Goal: Entertainment & Leisure: Consume media (video, audio)

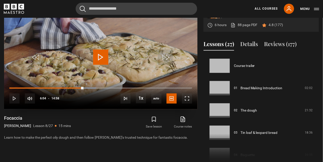
scroll to position [156, 0]
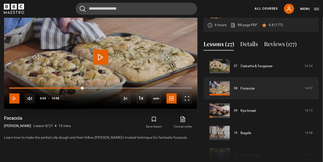
click at [14, 98] on span "Video Player" at bounding box center [14, 98] width 10 height 10
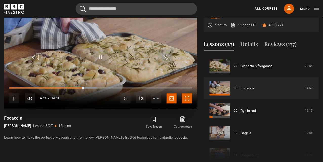
click at [188, 98] on span "Video Player" at bounding box center [187, 98] width 10 height 10
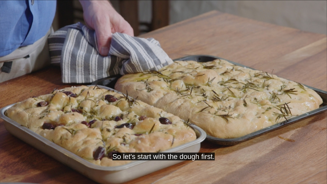
click at [122, 113] on video "Video Player" at bounding box center [163, 92] width 327 height 184
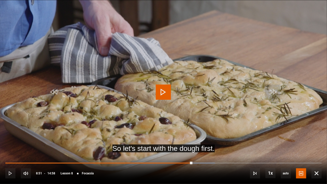
click at [163, 92] on span "Video Player" at bounding box center [163, 91] width 15 height 15
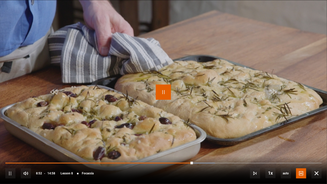
click at [163, 92] on span "Video Player" at bounding box center [163, 91] width 15 height 15
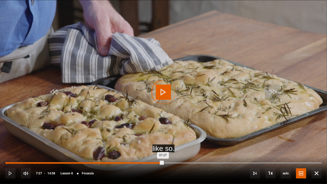
click at [163, 161] on div "Loaded : 0.00% 07:27 07:27" at bounding box center [163, 163] width 316 height 2
click at [163, 161] on div "07:27" at bounding box center [84, 163] width 158 height 2
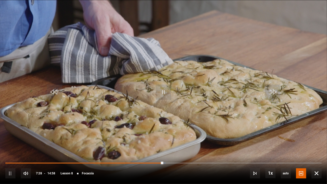
click at [192, 161] on div "10s Skip Back 10 seconds Pause 10s Skip Forward 10 seconds Loaded : 50.67% 08:4…" at bounding box center [163, 170] width 327 height 28
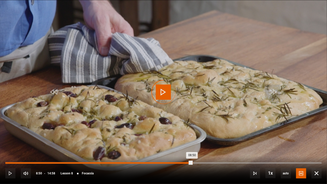
click at [192, 161] on div "Loaded : 51.78% 08:50 08:50" at bounding box center [163, 163] width 316 height 2
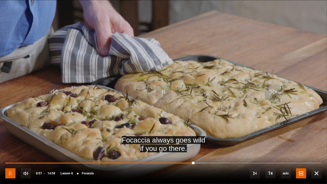
click at [10, 161] on span "Video Player" at bounding box center [10, 173] width 10 height 10
click at [316, 161] on span "Video Player" at bounding box center [316, 173] width 10 height 10
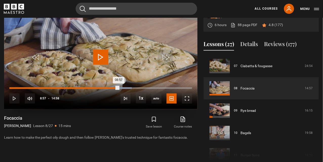
click at [114, 87] on div "08:32" at bounding box center [114, 88] width 1 height 2
click at [102, 56] on span "Video Player" at bounding box center [100, 57] width 15 height 15
